Goal: Information Seeking & Learning: Learn about a topic

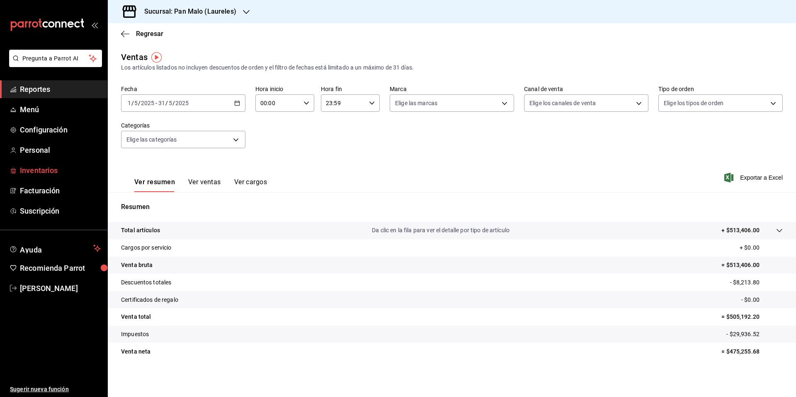
click at [22, 170] on span "Inventarios" at bounding box center [60, 170] width 81 height 11
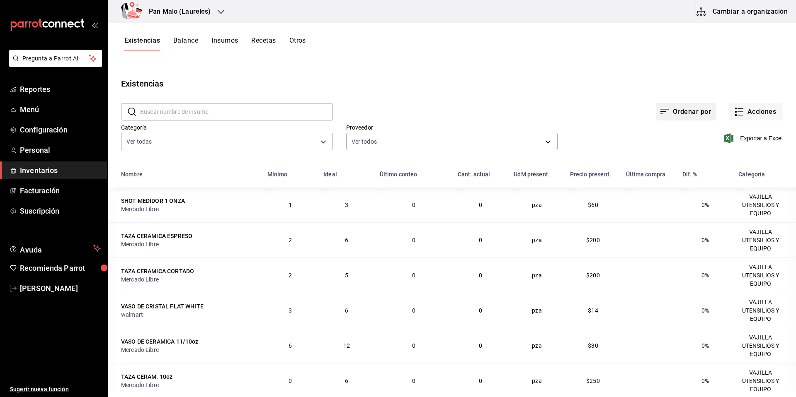
click at [686, 115] on button "Ordenar por" at bounding box center [686, 111] width 60 height 17
click at [770, 110] on div at bounding box center [398, 198] width 796 height 397
click at [758, 111] on button "Acciones" at bounding box center [755, 111] width 53 height 17
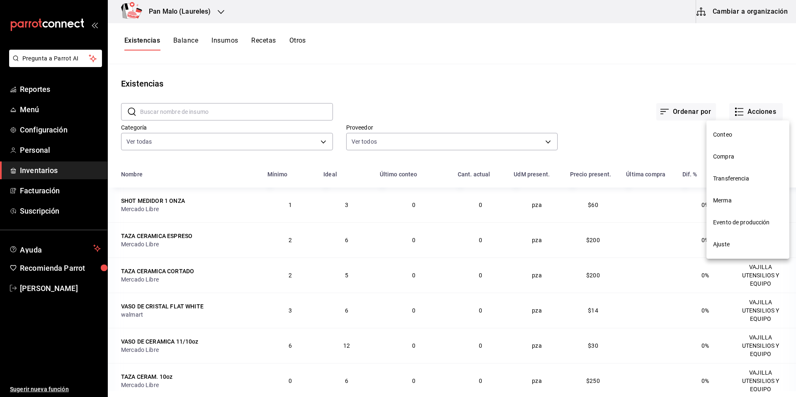
click at [728, 198] on span "Merma" at bounding box center [748, 200] width 70 height 9
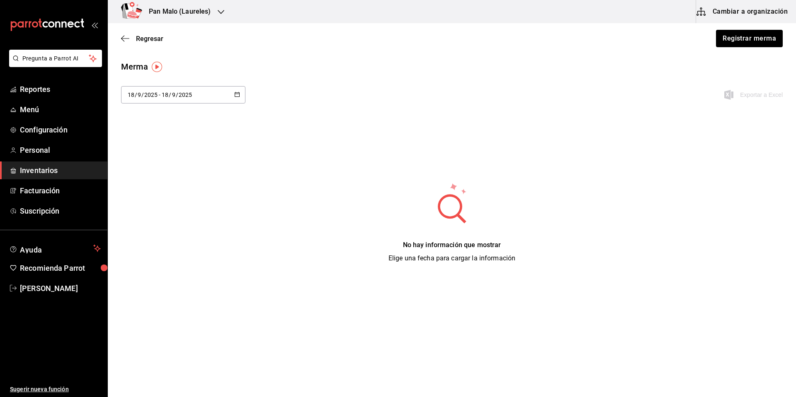
click at [235, 96] on \(Stroke\) "button" at bounding box center [237, 94] width 5 height 5
click at [148, 253] on li "Rango de fechas" at bounding box center [160, 251] width 78 height 19
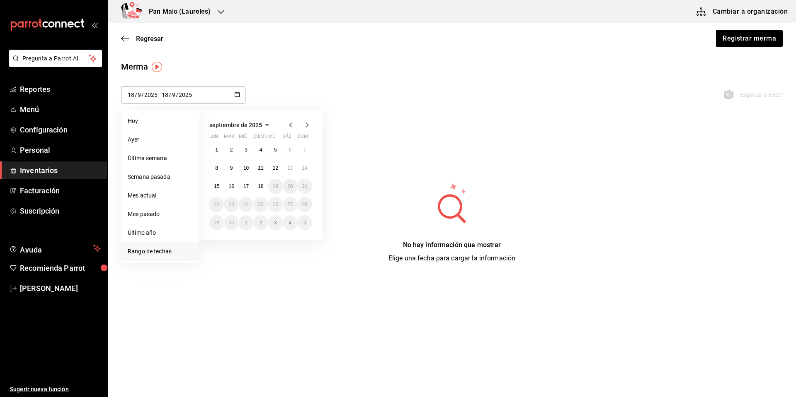
click at [291, 125] on icon "button" at bounding box center [291, 125] width 10 height 10
click at [274, 187] on abbr "15" at bounding box center [275, 187] width 5 height 6
click at [290, 223] on abbr "30" at bounding box center [289, 223] width 5 height 6
type input "[DATE]"
type input "15"
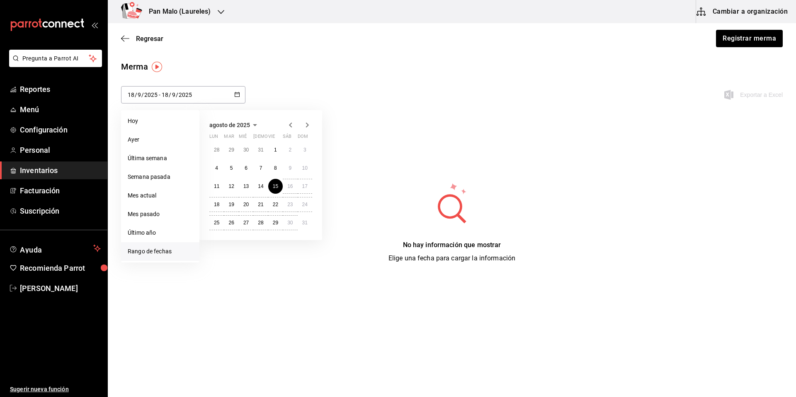
type input "8"
type input "[DATE]"
type input "30"
type input "8"
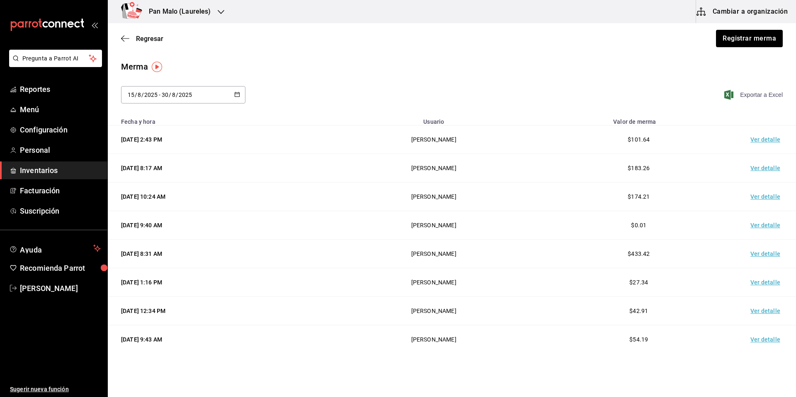
click at [746, 97] on span "Exportar a Excel" at bounding box center [754, 95] width 57 height 10
click at [220, 8] on div "Pan Malo (Laureles)" at bounding box center [170, 11] width 113 height 23
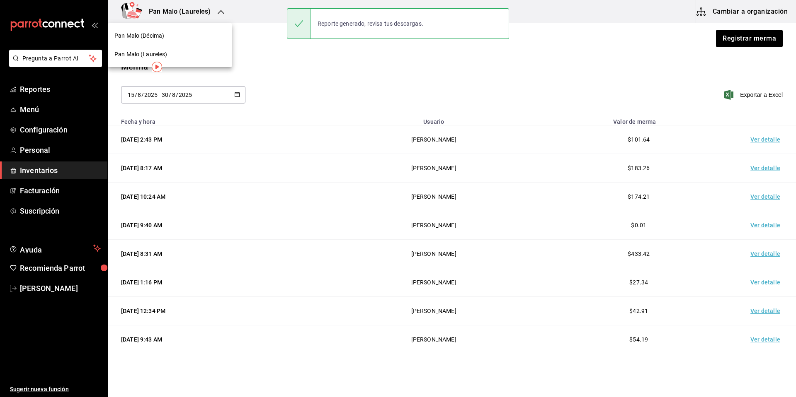
click at [220, 8] on div at bounding box center [398, 198] width 796 height 397
click at [220, 8] on div at bounding box center [221, 11] width 7 height 9
click at [318, 79] on div at bounding box center [398, 198] width 796 height 397
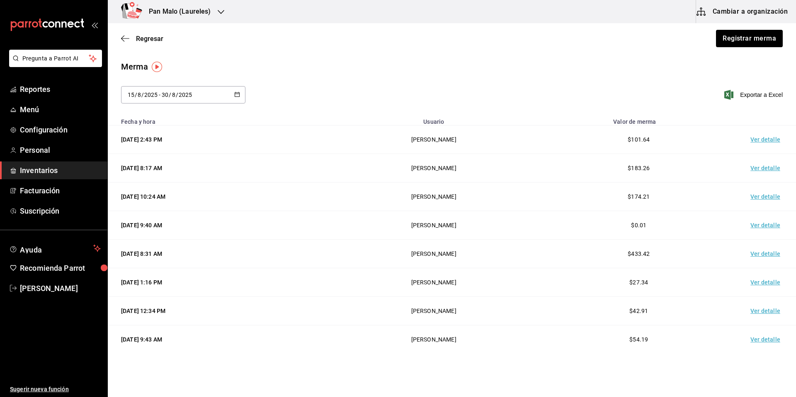
click at [200, 10] on h3 "Pan Malo (Laureles)" at bounding box center [176, 12] width 69 height 10
click at [197, 35] on div "Pan Malo (Décima)" at bounding box center [169, 35] width 111 height 9
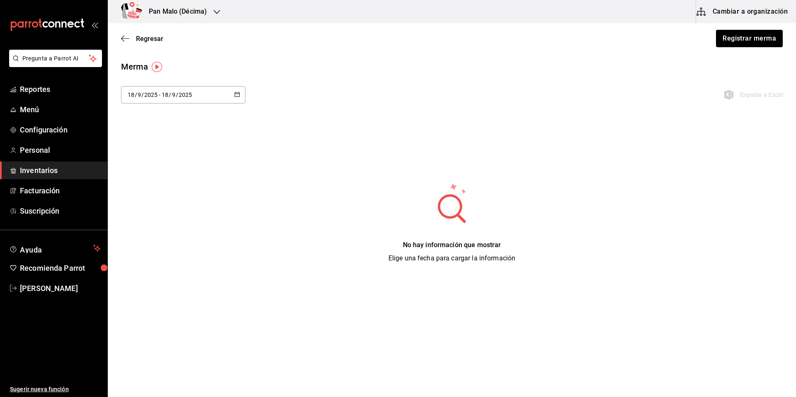
click at [233, 93] on div "[DATE] [DATE] - [DATE] [DATE]" at bounding box center [183, 94] width 124 height 17
click at [158, 254] on li "Rango de fechas" at bounding box center [160, 251] width 78 height 19
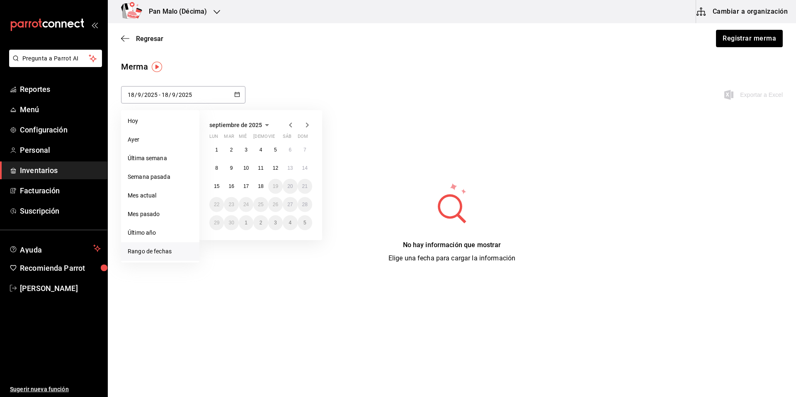
click at [294, 121] on icon "button" at bounding box center [291, 125] width 10 height 10
click at [274, 186] on abbr "15" at bounding box center [275, 187] width 5 height 6
click at [296, 225] on button "30" at bounding box center [290, 222] width 15 height 15
type input "[DATE]"
type input "15"
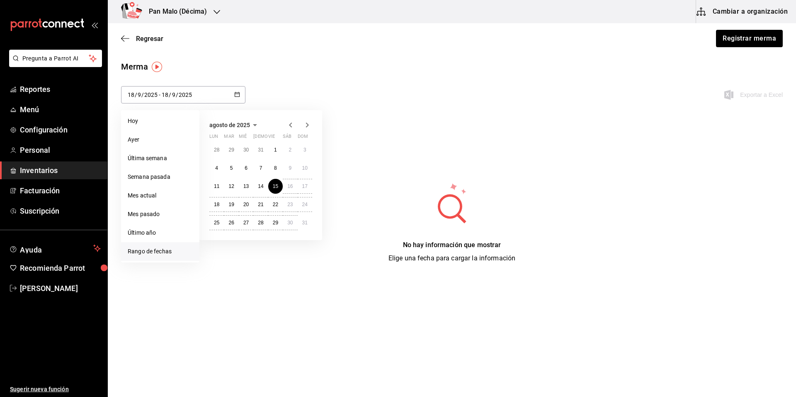
type input "8"
type input "[DATE]"
type input "30"
type input "8"
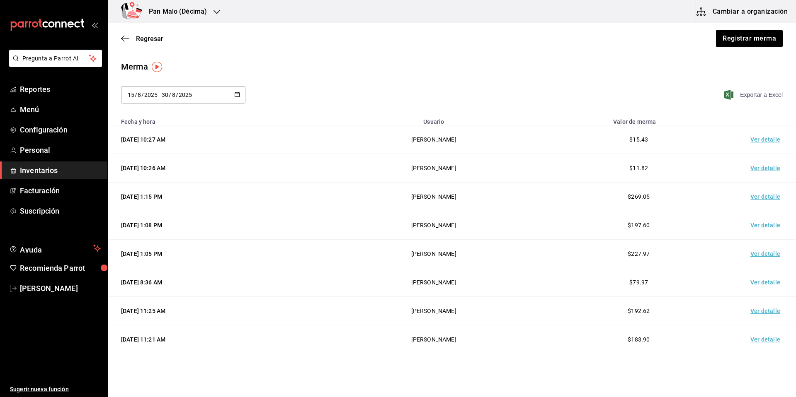
click at [766, 98] on span "Exportar a Excel" at bounding box center [754, 95] width 57 height 10
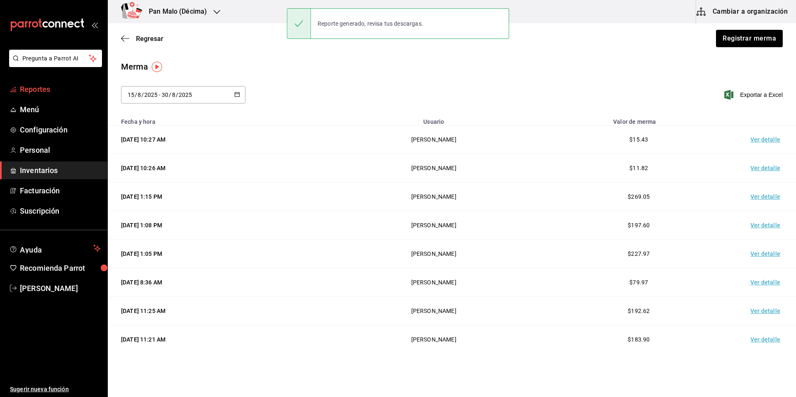
click at [46, 90] on span "Reportes" at bounding box center [60, 89] width 81 height 11
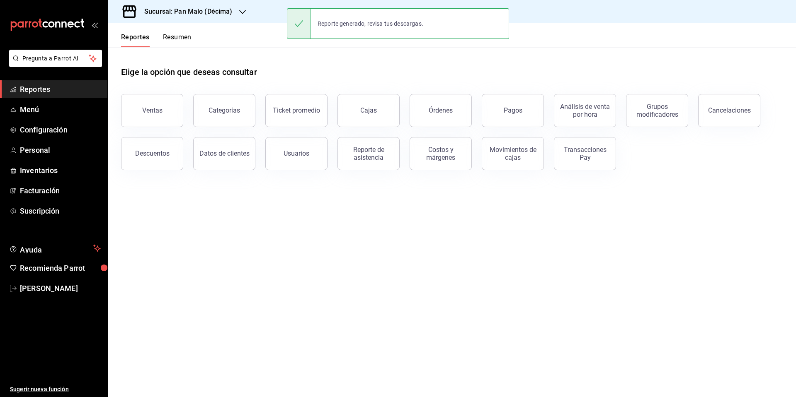
click at [46, 90] on span "Reportes" at bounding box center [60, 89] width 81 height 11
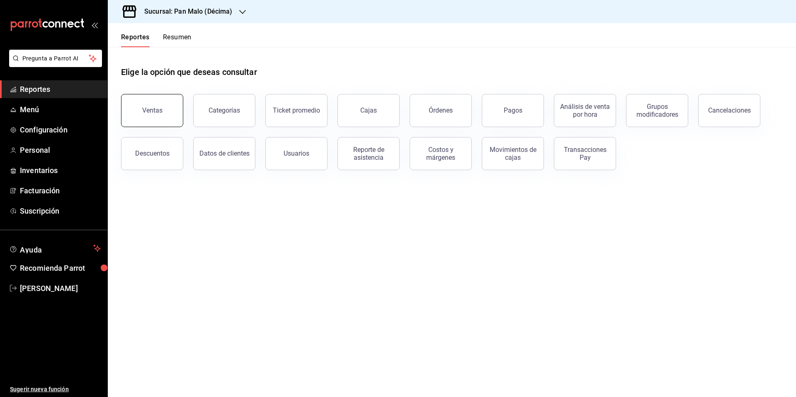
click at [150, 112] on div "Ventas" at bounding box center [152, 111] width 20 height 8
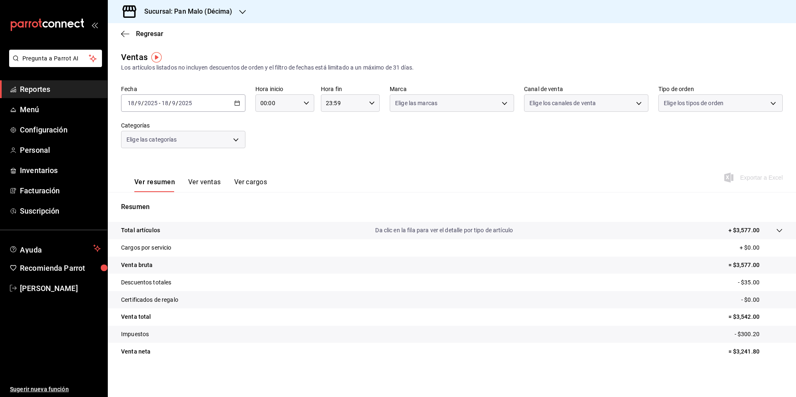
click at [236, 101] on icon "button" at bounding box center [237, 103] width 6 height 6
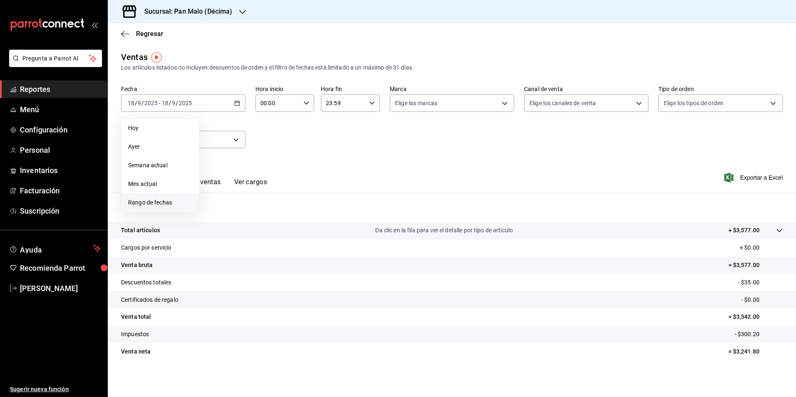
click at [153, 198] on li "Rango de fechas" at bounding box center [159, 203] width 77 height 19
click at [288, 133] on icon "button" at bounding box center [291, 133] width 10 height 10
click at [274, 158] on abbr "1" at bounding box center [275, 158] width 3 height 6
click at [286, 228] on button "30" at bounding box center [290, 231] width 15 height 15
click at [203, 179] on button "Ver ventas" at bounding box center [204, 185] width 33 height 14
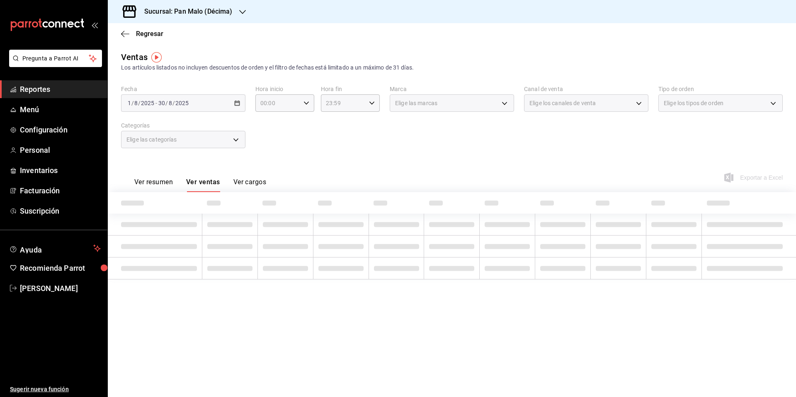
click at [386, 129] on div "Fecha 2025-08-01 1 / 8 / 2025 - 2025-08-30 30 / 8 / 2025 Hora inicio 00:00 Hora…" at bounding box center [451, 121] width 661 height 73
click at [250, 183] on button "Ver cargos" at bounding box center [249, 185] width 33 height 14
click at [214, 184] on button "Ver ventas" at bounding box center [202, 185] width 33 height 14
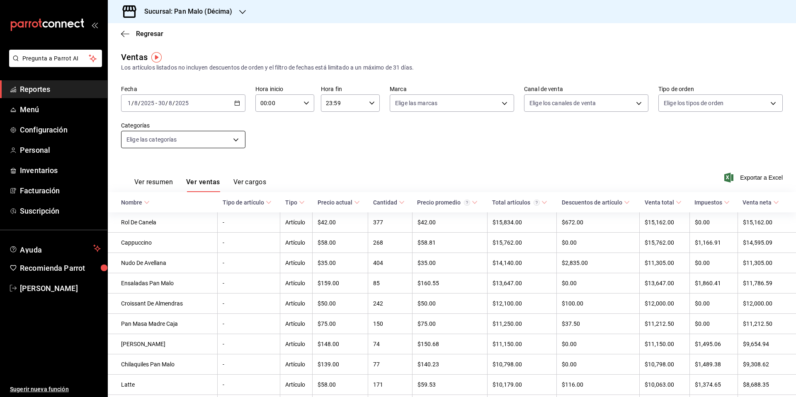
click at [235, 139] on body "Pregunta a Parrot AI Reportes Menú Configuración Personal Inventarios Facturaci…" at bounding box center [398, 198] width 796 height 397
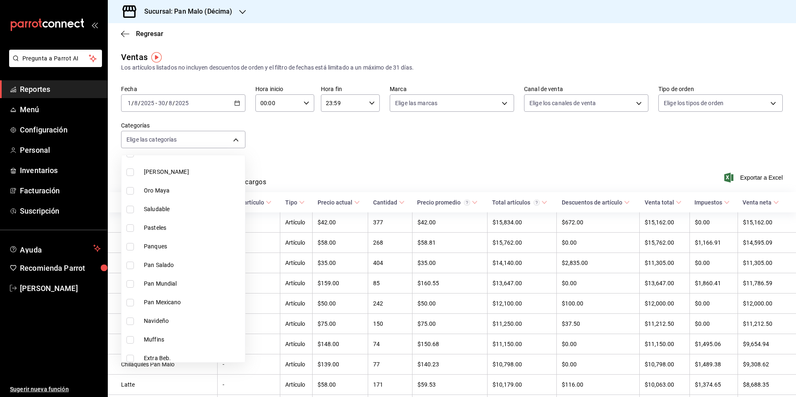
scroll to position [95, 0]
click at [130, 212] on input "checkbox" at bounding box center [129, 210] width 7 height 7
checkbox input "true"
type input "449a7ec3-916a-4a3f-bce9-836dad20a183"
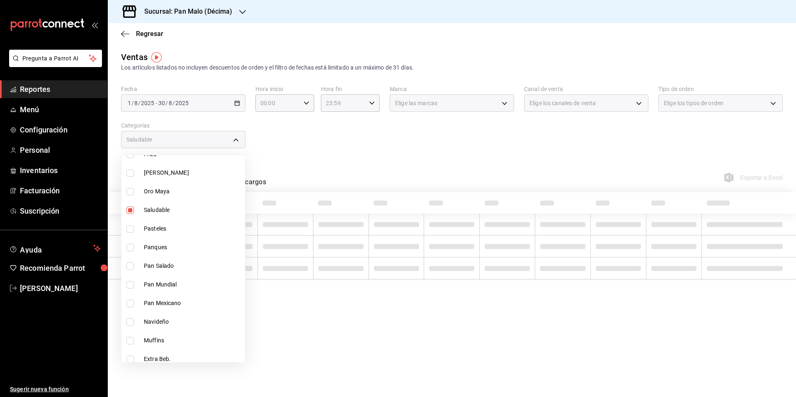
click at [344, 157] on div at bounding box center [398, 198] width 796 height 397
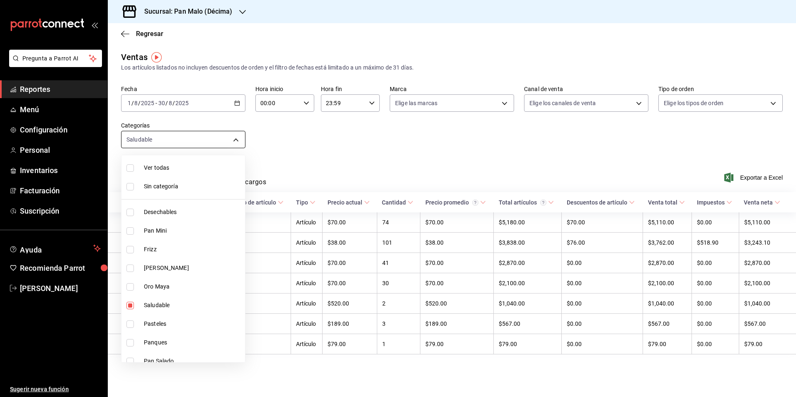
click at [237, 139] on body "Pregunta a Parrot AI Reportes Menú Configuración Personal Inventarios Facturaci…" at bounding box center [398, 198] width 796 height 397
click at [131, 307] on input "checkbox" at bounding box center [129, 305] width 7 height 7
checkbox input "false"
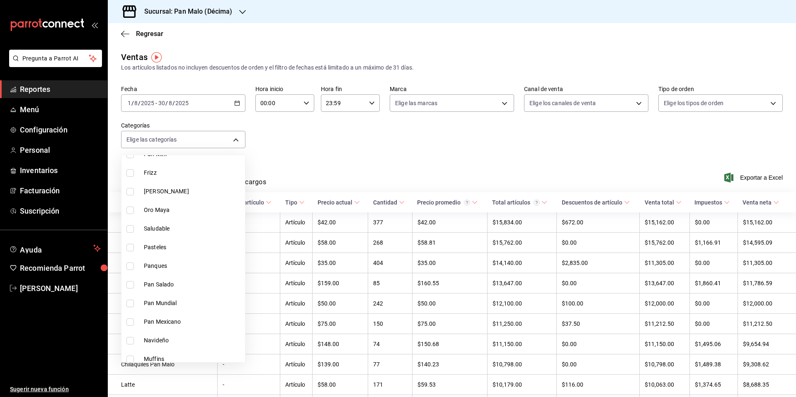
scroll to position [75, 0]
click at [132, 306] on input "checkbox" at bounding box center [129, 304] width 7 height 7
checkbox input "true"
type input "3ad94f59-d7cd-4f20-8f84-b3f887a3f6cf"
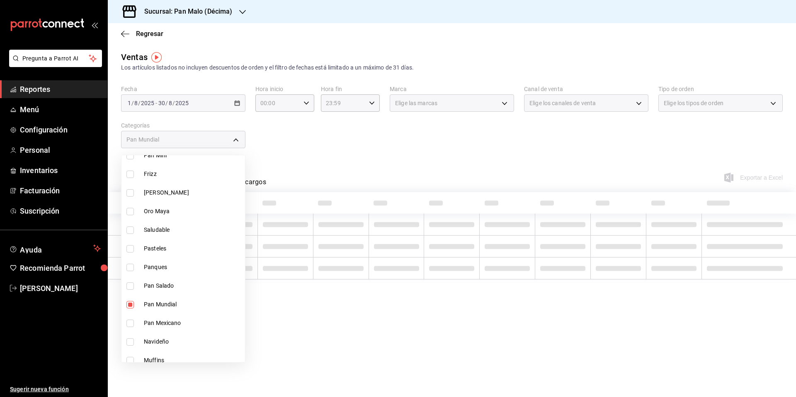
click at [337, 155] on div at bounding box center [398, 198] width 796 height 397
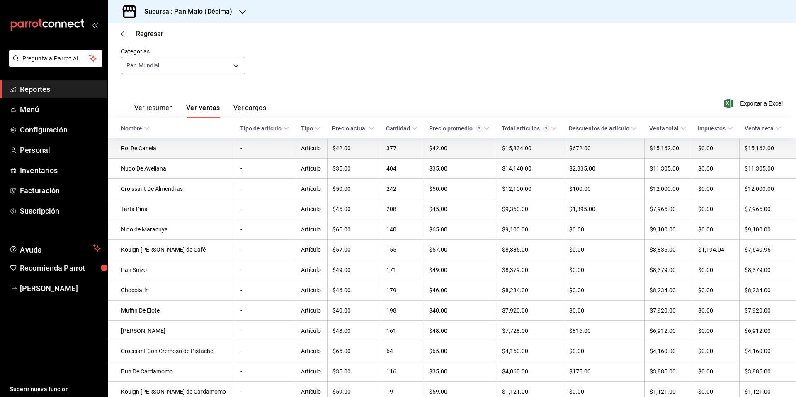
scroll to position [75, 0]
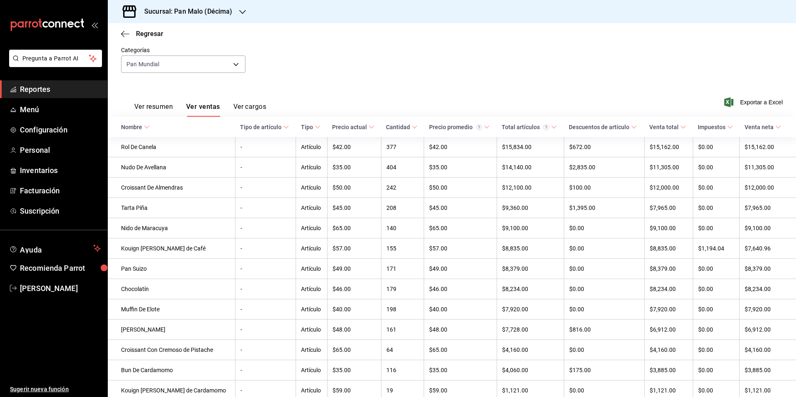
click at [392, 124] on div "Cantidad" at bounding box center [398, 127] width 24 height 7
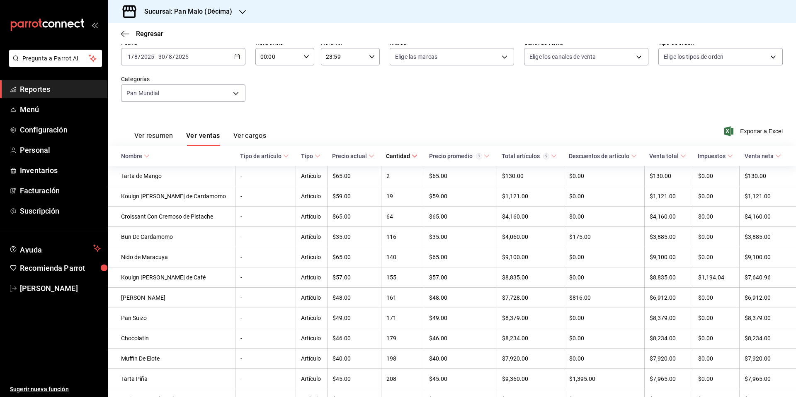
scroll to position [47, 0]
click at [395, 157] on div "Cantidad" at bounding box center [398, 156] width 24 height 7
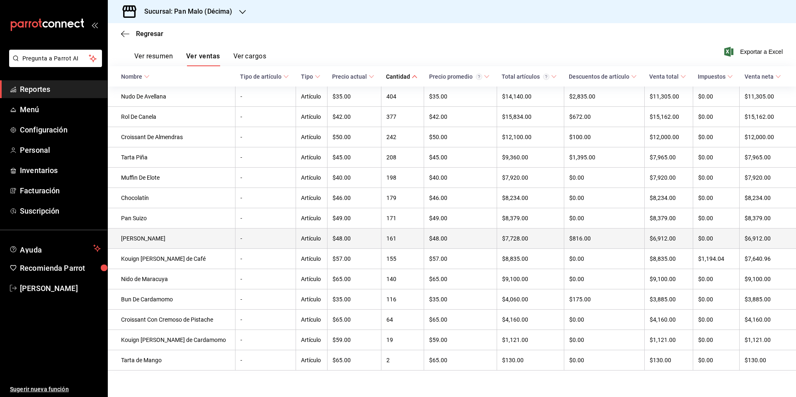
scroll to position [0, 0]
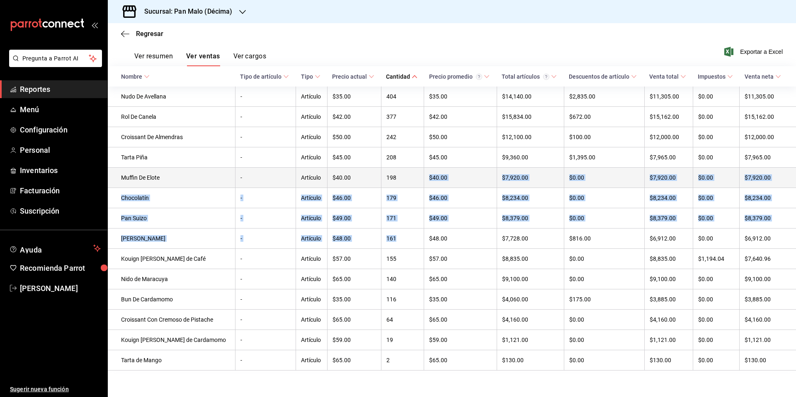
drag, startPoint x: 400, startPoint y: 201, endPoint x: 398, endPoint y: 179, distance: 22.0
click at [398, 179] on tbody "Nudo De Avellana - Artículo $35.00 404 $35.00 $14,140.00 $2,835.00 $11,305.00 $…" at bounding box center [452, 229] width 688 height 284
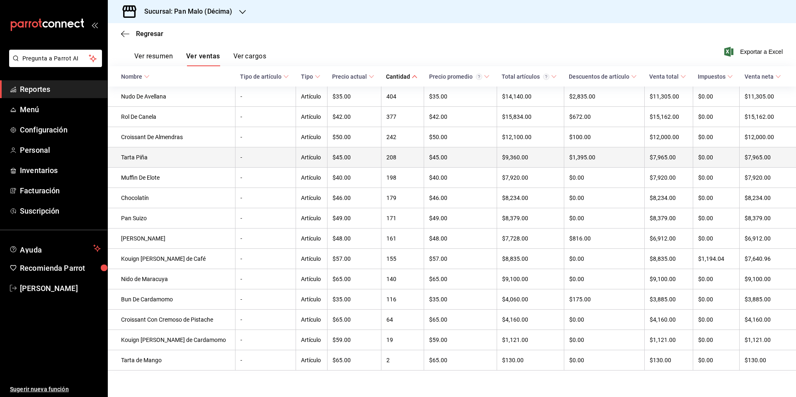
click at [401, 160] on td "208" at bounding box center [402, 158] width 43 height 20
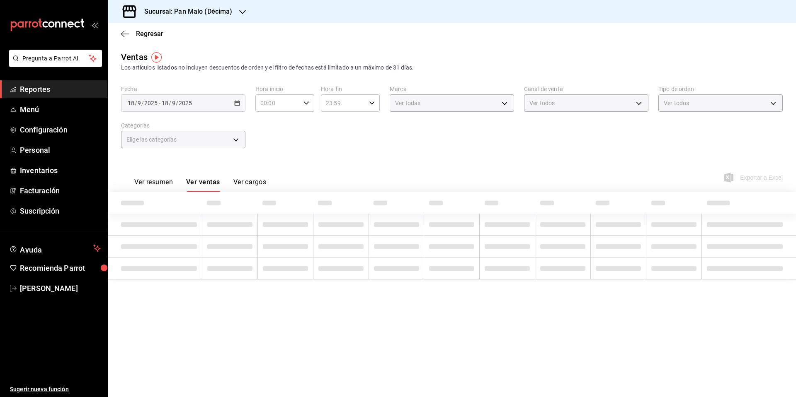
type input "3ad94f59-d7cd-4f20-8f84-b3f887a3f6cf"
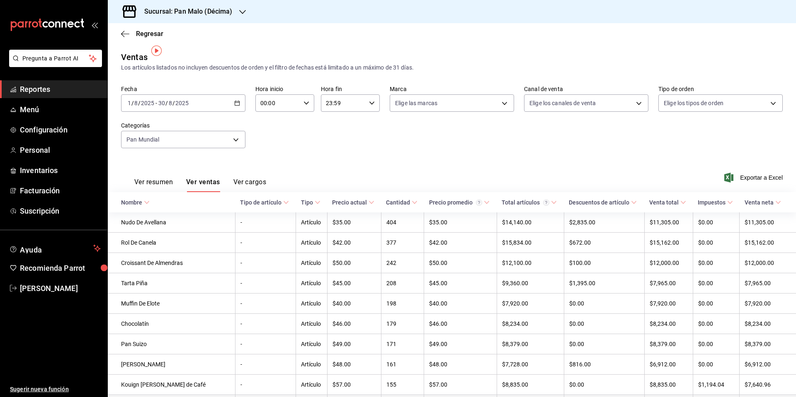
scroll to position [8, 0]
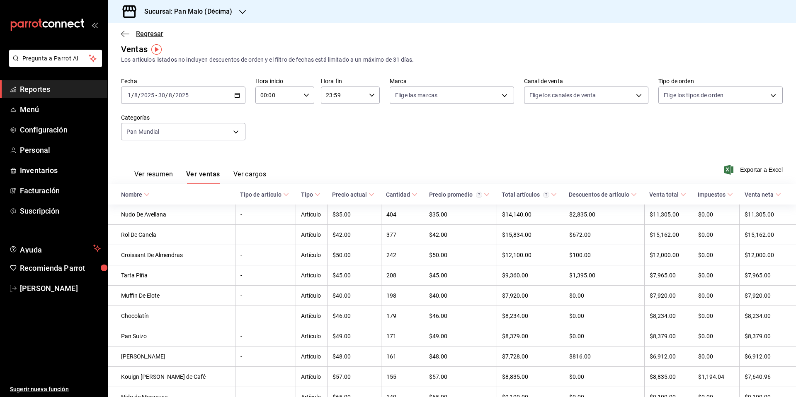
click at [121, 32] on icon "button" at bounding box center [125, 33] width 8 height 7
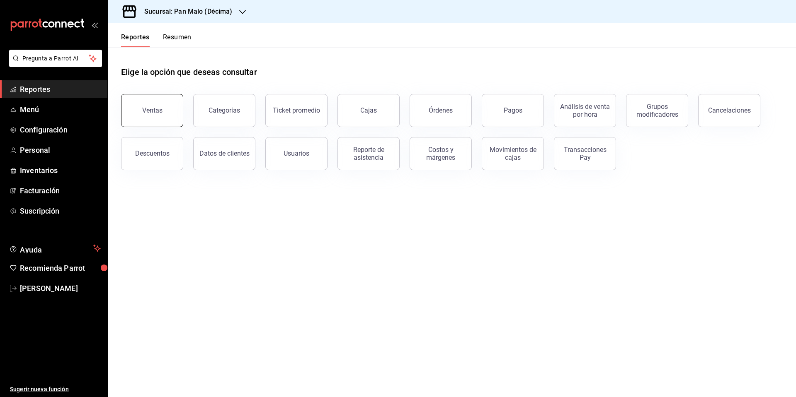
click at [161, 118] on button "Ventas" at bounding box center [152, 110] width 62 height 33
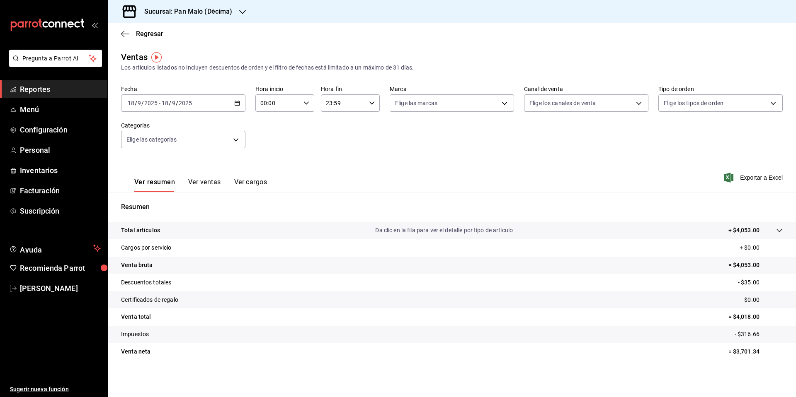
click at [234, 99] on div "2025-09-18 18 / 9 / 2025 - 2025-09-18 18 / 9 / 2025" at bounding box center [183, 102] width 124 height 17
click at [145, 201] on span "Rango de fechas" at bounding box center [160, 203] width 64 height 9
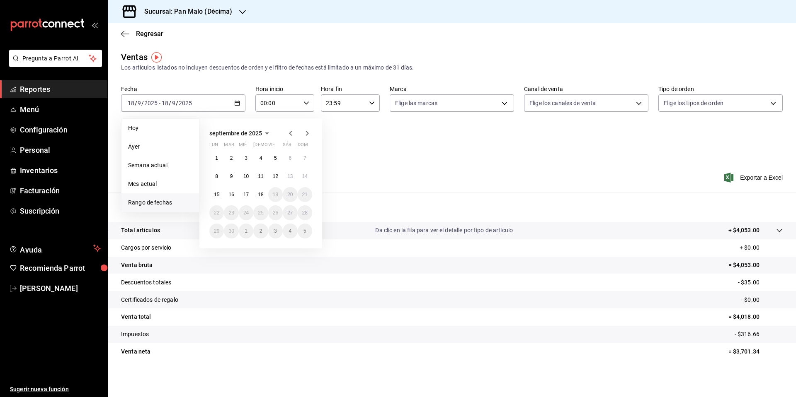
click at [290, 131] on icon "button" at bounding box center [291, 133] width 10 height 10
click at [273, 162] on button "1" at bounding box center [275, 158] width 15 height 15
click at [286, 230] on button "30" at bounding box center [290, 231] width 15 height 15
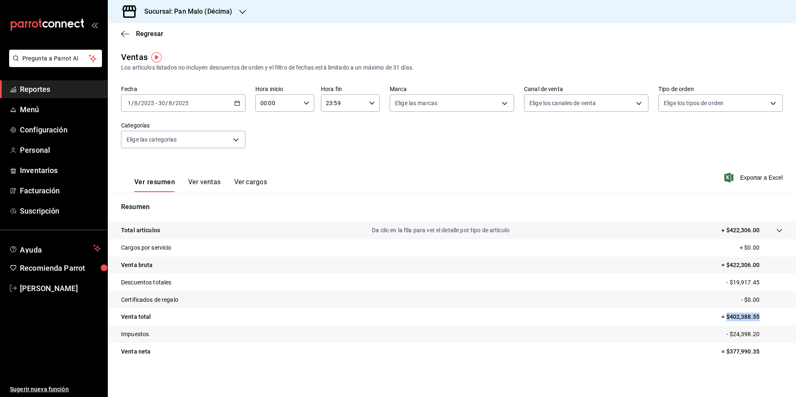
drag, startPoint x: 726, startPoint y: 319, endPoint x: 771, endPoint y: 321, distance: 45.2
click at [771, 321] on p "= $402,388.55" at bounding box center [751, 317] width 61 height 9
drag, startPoint x: 730, startPoint y: 282, endPoint x: 765, endPoint y: 284, distance: 35.7
click at [765, 284] on p "- $19,917.45" at bounding box center [754, 282] width 56 height 9
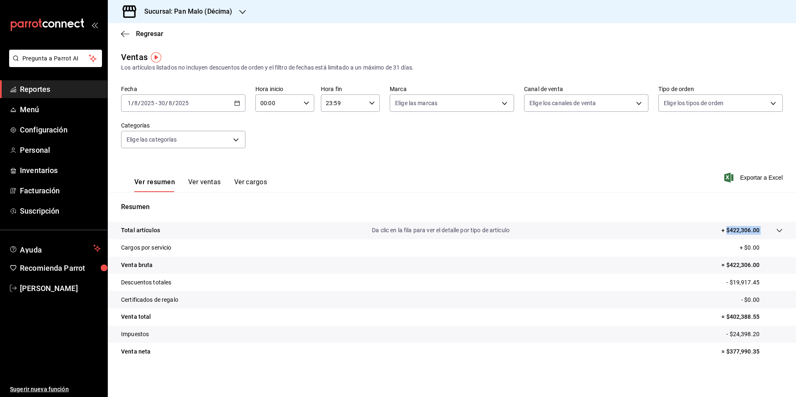
drag, startPoint x: 726, startPoint y: 229, endPoint x: 763, endPoint y: 231, distance: 36.9
click at [763, 231] on tr "Total artículos Da clic en la fila para ver el detalle por tipo de artículo + $…" at bounding box center [452, 230] width 688 height 17
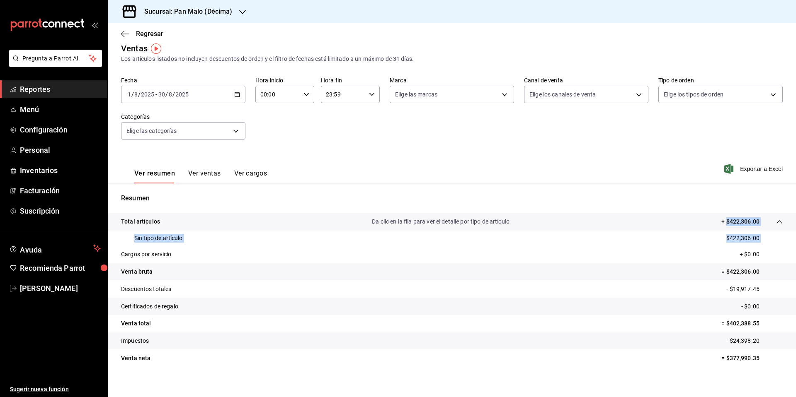
scroll to position [7, 0]
drag, startPoint x: 741, startPoint y: 273, endPoint x: 765, endPoint y: 273, distance: 24.5
click at [765, 273] on p "= $422,306.00" at bounding box center [751, 273] width 61 height 9
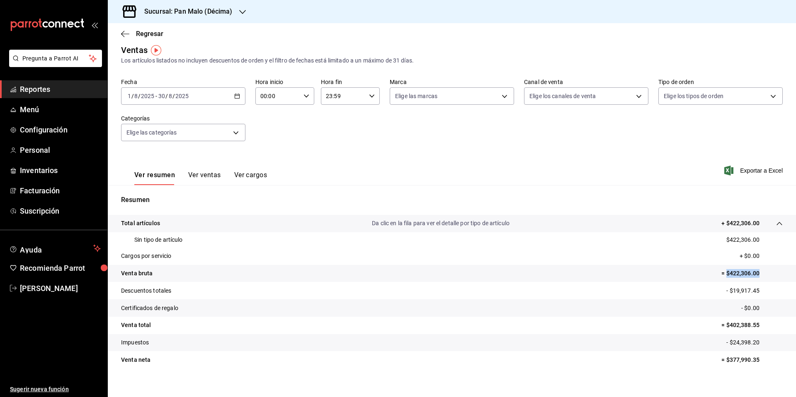
scroll to position [5, 0]
drag, startPoint x: 728, startPoint y: 290, endPoint x: 774, endPoint y: 294, distance: 46.2
click at [774, 294] on p "- $19,917.45" at bounding box center [754, 292] width 56 height 9
drag, startPoint x: 722, startPoint y: 223, endPoint x: 764, endPoint y: 225, distance: 41.9
click at [764, 225] on tr "Total artículos Da clic en la fila para ver el detalle por tipo de artículo + $…" at bounding box center [452, 225] width 688 height 17
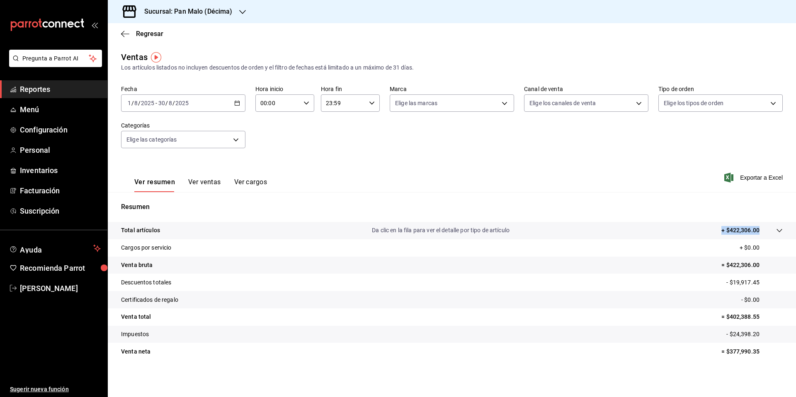
scroll to position [0, 0]
drag, startPoint x: 726, startPoint y: 265, endPoint x: 770, endPoint y: 266, distance: 43.5
click at [770, 266] on p "= $422,306.00" at bounding box center [751, 265] width 61 height 9
click at [227, 14] on h3 "Sucursal: Pan Malo (Décima)" at bounding box center [185, 12] width 95 height 10
click at [165, 51] on span "Pan Malo (Laureles)" at bounding box center [140, 54] width 53 height 9
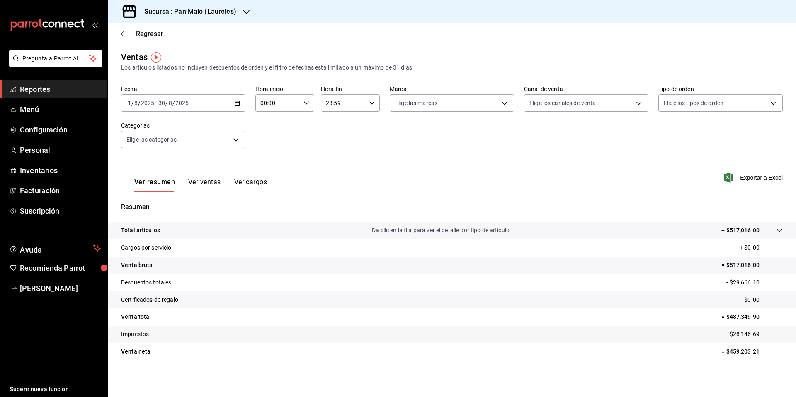
click at [412, 244] on tr "Cargos por servicio + $0.00" at bounding box center [452, 248] width 688 height 17
